Goal: Navigation & Orientation: Find specific page/section

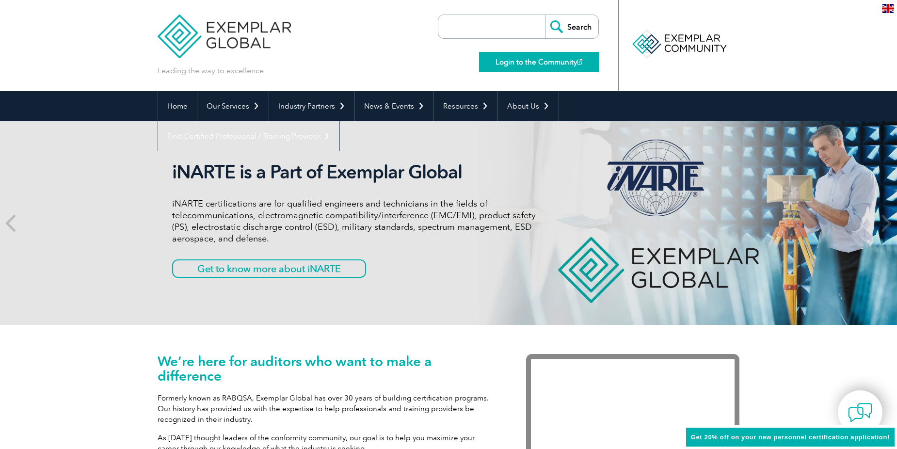
click at [530, 61] on link "Login to the Community" at bounding box center [539, 62] width 120 height 20
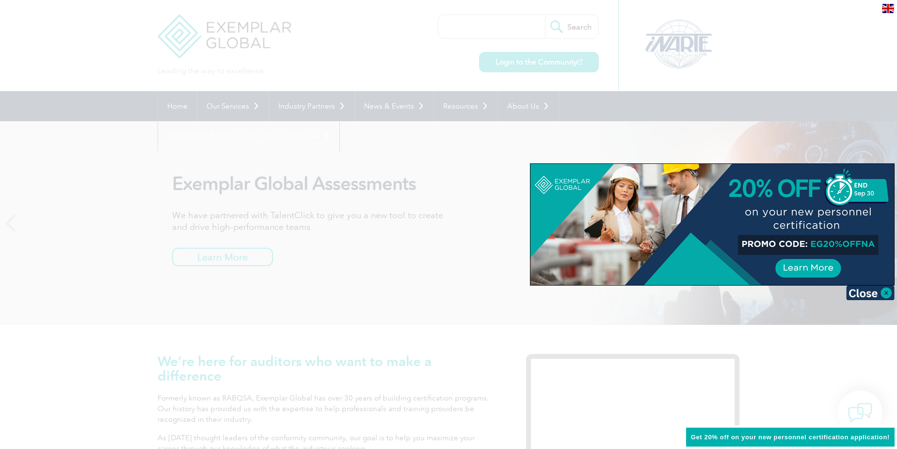
click at [438, 238] on div at bounding box center [448, 224] width 897 height 449
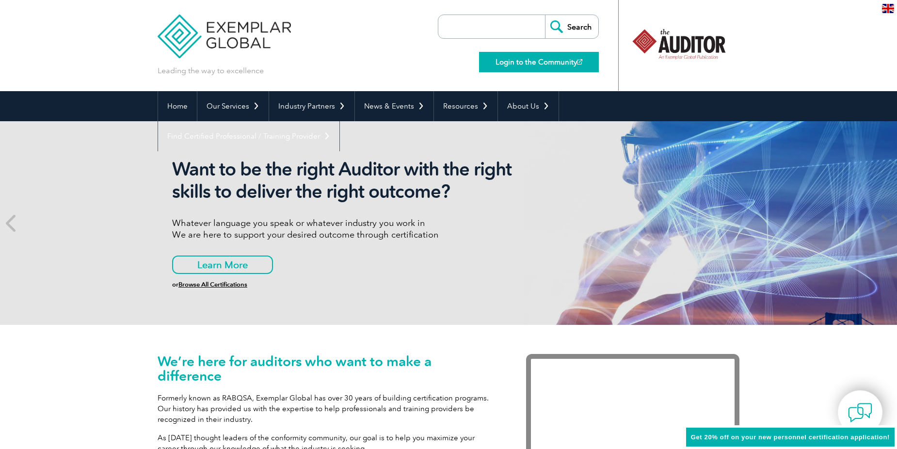
click at [519, 60] on link "Login to the Community" at bounding box center [539, 62] width 120 height 20
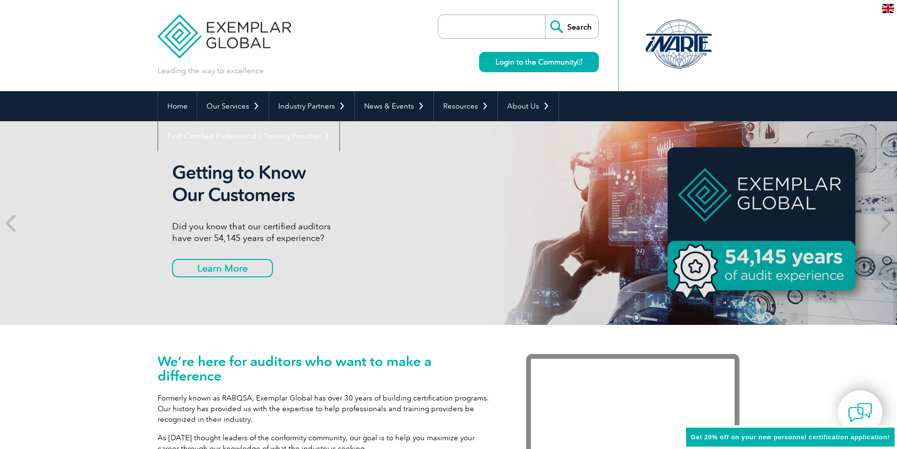
click at [243, 21] on img at bounding box center [224, 29] width 133 height 58
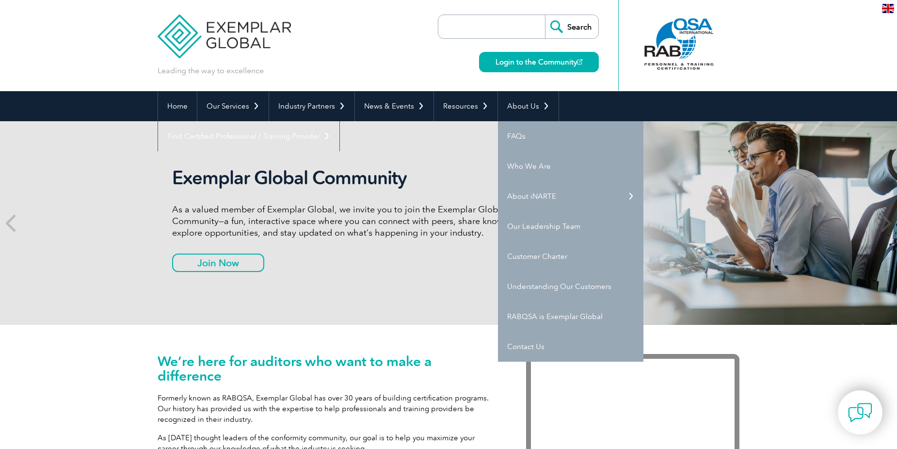
click at [345, 40] on div "Leading the way to excellence Search" at bounding box center [449, 45] width 582 height 91
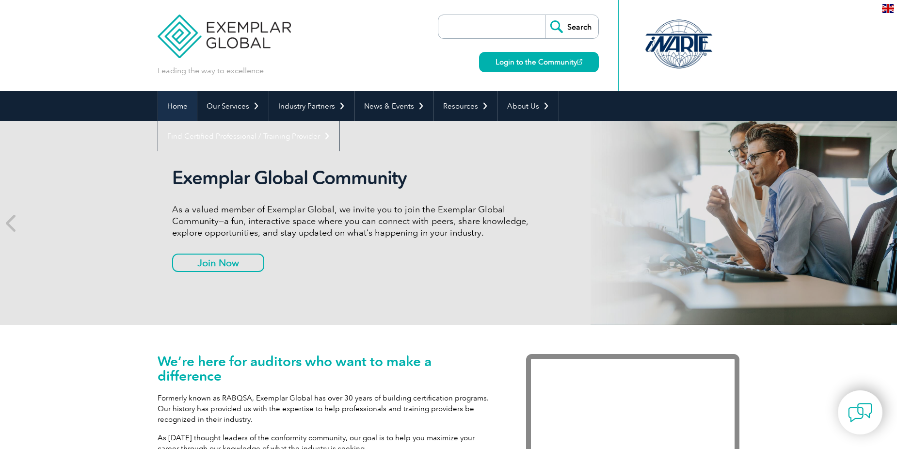
click at [176, 106] on link "Home" at bounding box center [177, 106] width 39 height 30
click at [536, 60] on link "Login to the Community" at bounding box center [539, 62] width 120 height 20
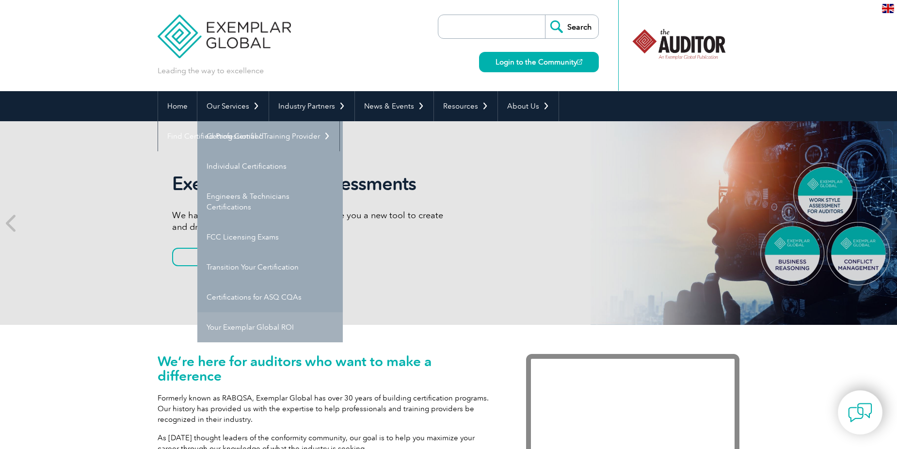
click at [248, 327] on link "Your Exemplar Global ROI" at bounding box center [269, 327] width 145 height 30
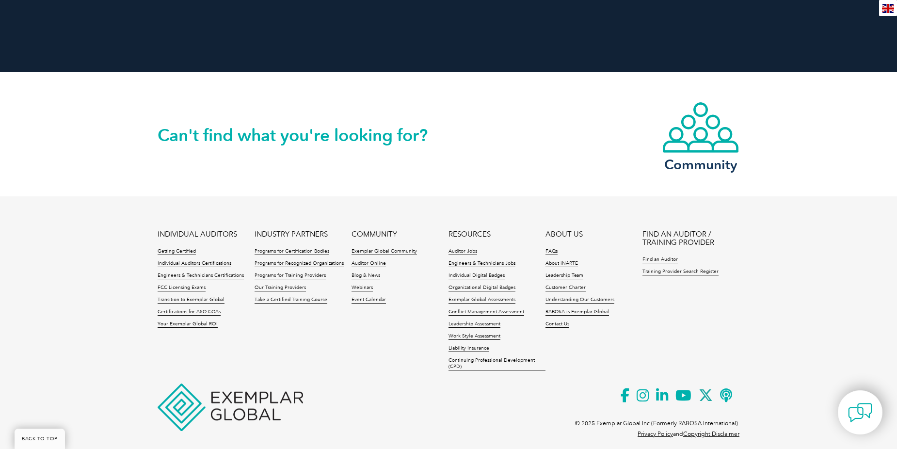
scroll to position [1239, 0]
